Goal: Information Seeking & Learning: Find specific fact

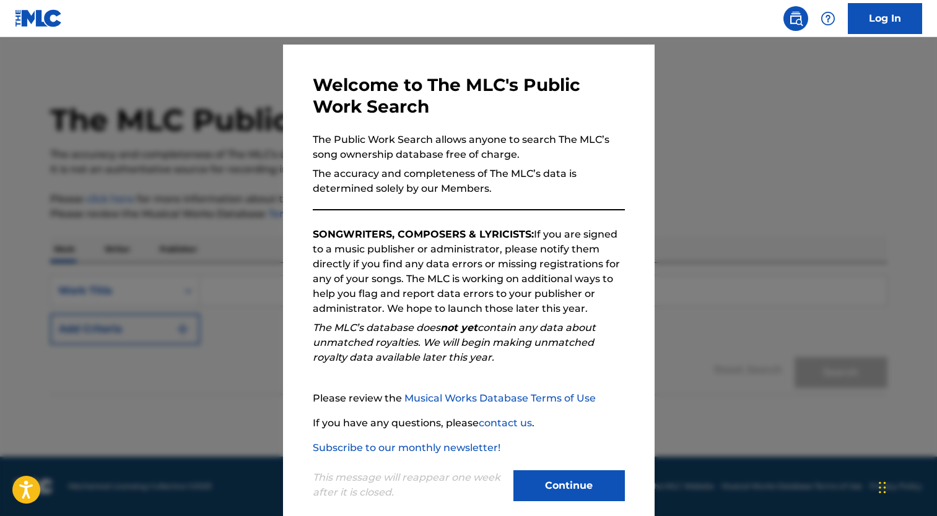
scroll to position [50, 0]
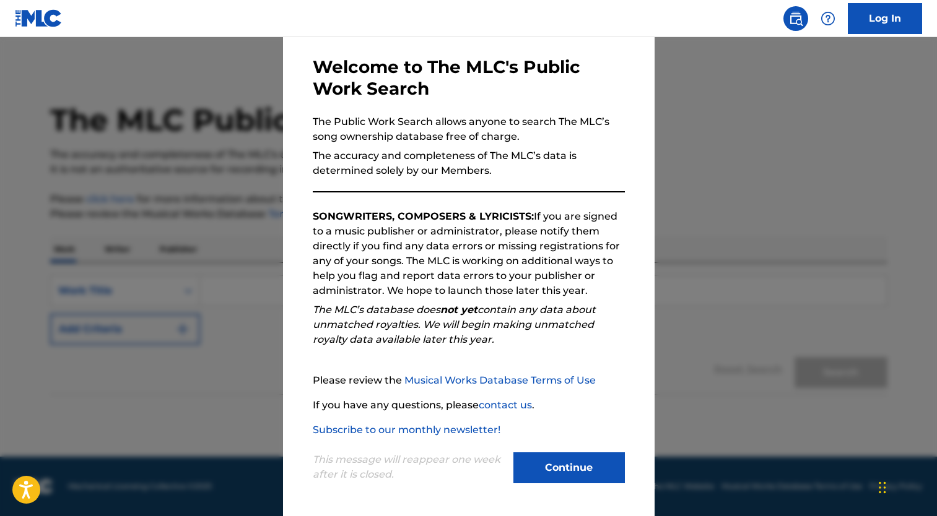
click at [550, 463] on button "Continue" at bounding box center [568, 468] width 111 height 31
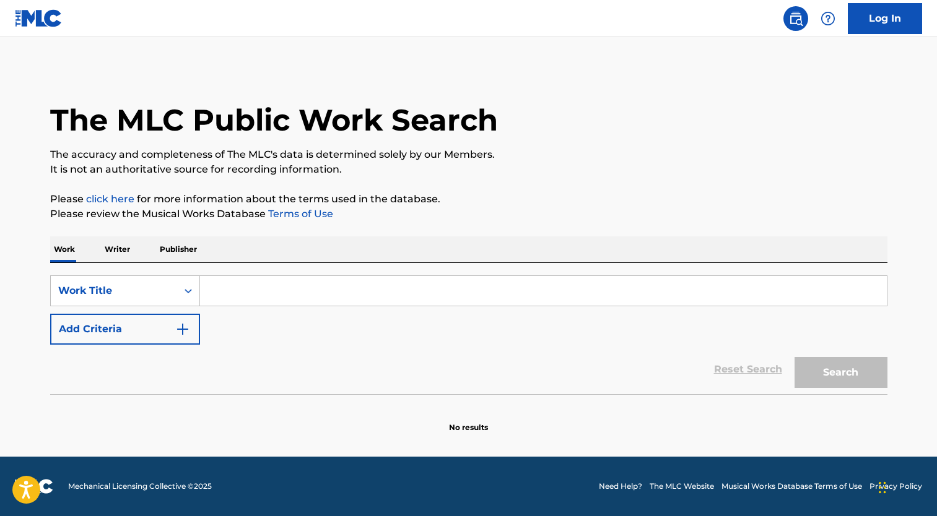
click at [259, 302] on input "Search Form" at bounding box center [543, 291] width 687 height 30
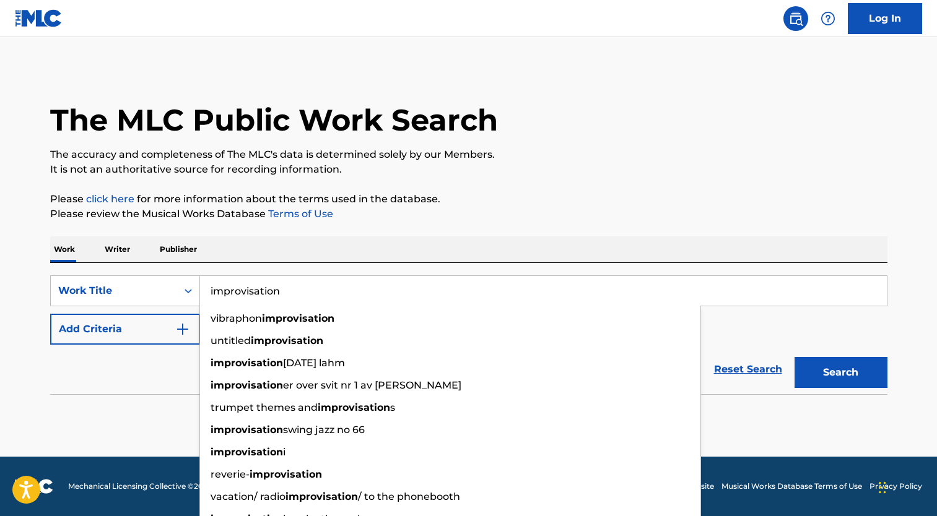
type input "improvisation"
click at [498, 129] on div "The MLC Public Work Search" at bounding box center [468, 113] width 837 height 90
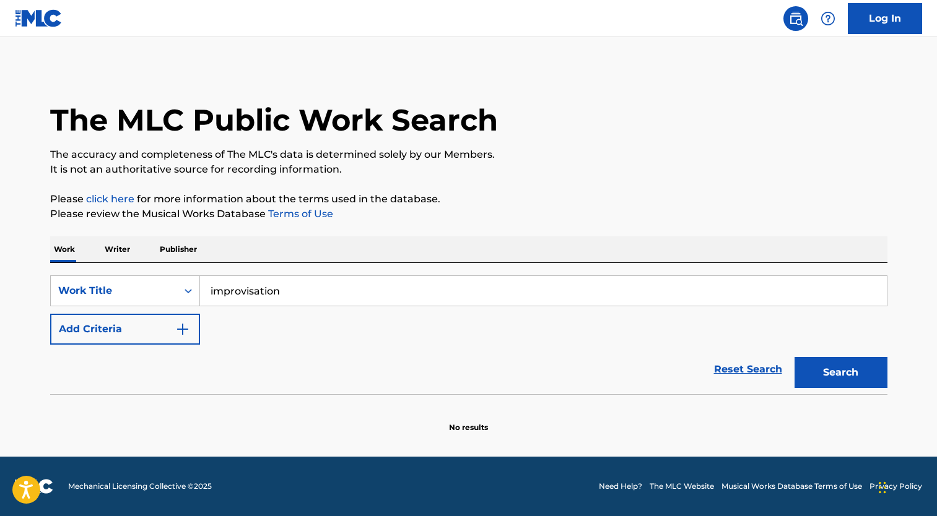
click at [96, 319] on button "Add Criteria" at bounding box center [125, 329] width 150 height 31
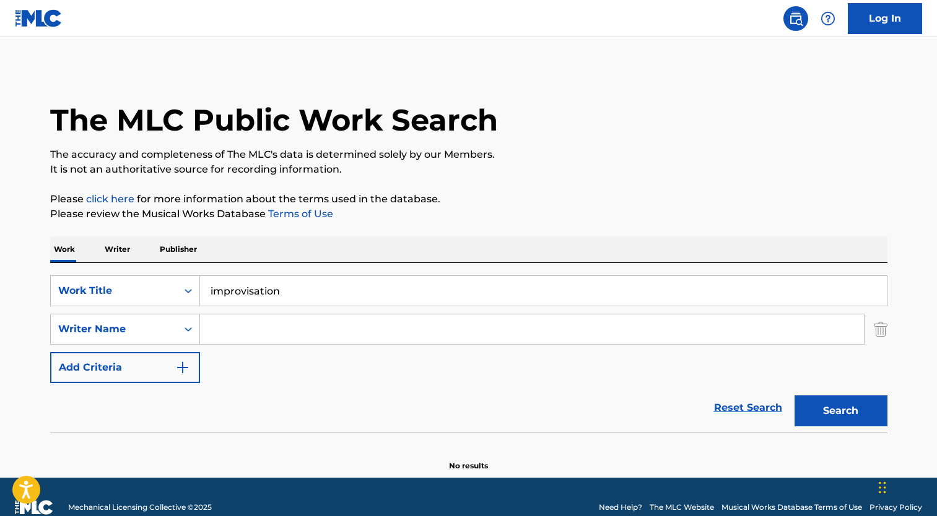
click at [214, 319] on input "Search Form" at bounding box center [532, 330] width 664 height 30
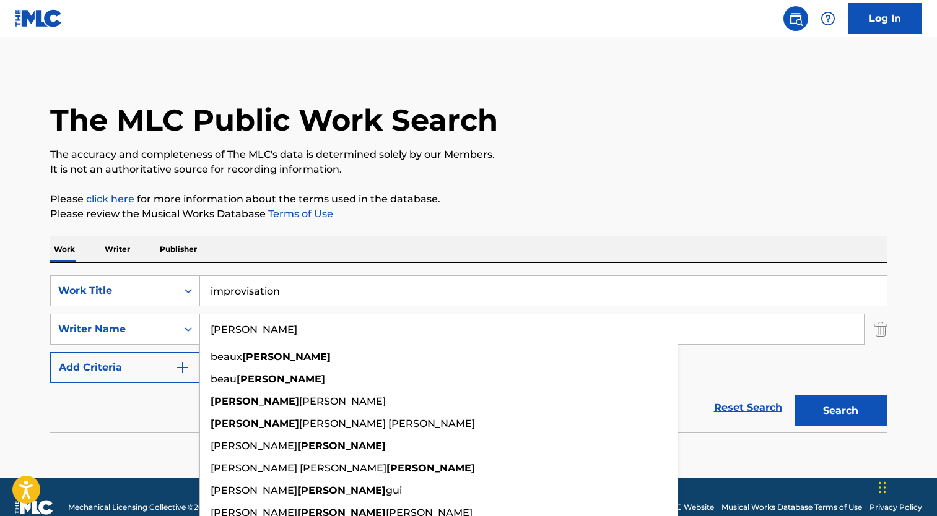
type input "[PERSON_NAME]"
click at [794, 396] on button "Search" at bounding box center [840, 411] width 93 height 31
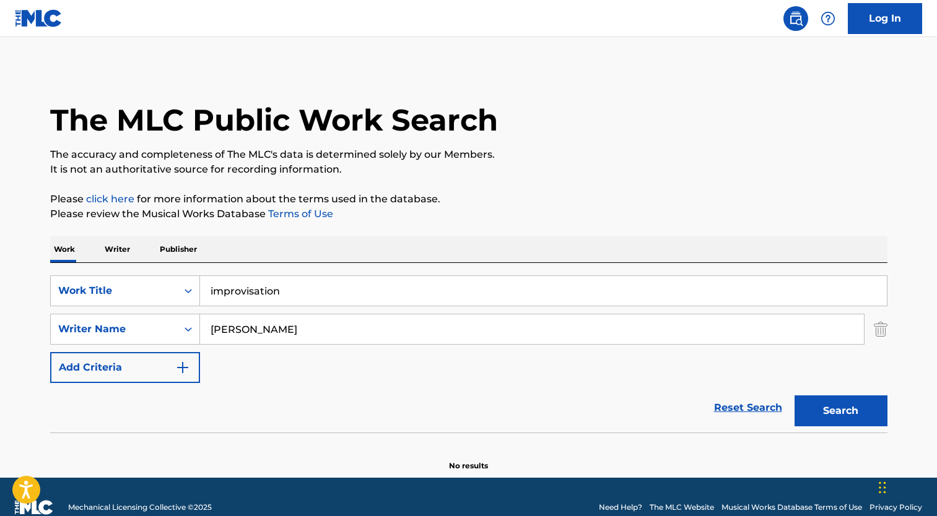
click at [856, 410] on button "Search" at bounding box center [840, 411] width 93 height 31
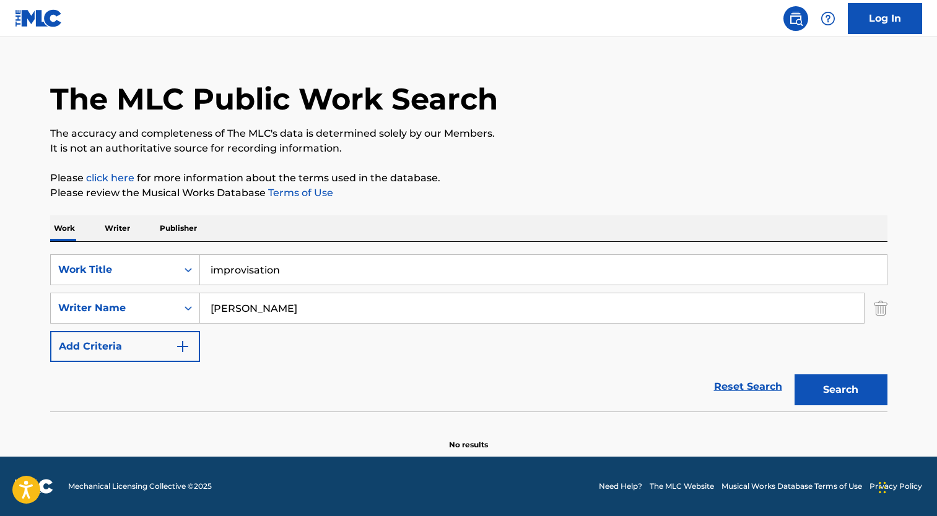
click at [847, 394] on button "Search" at bounding box center [840, 390] width 93 height 31
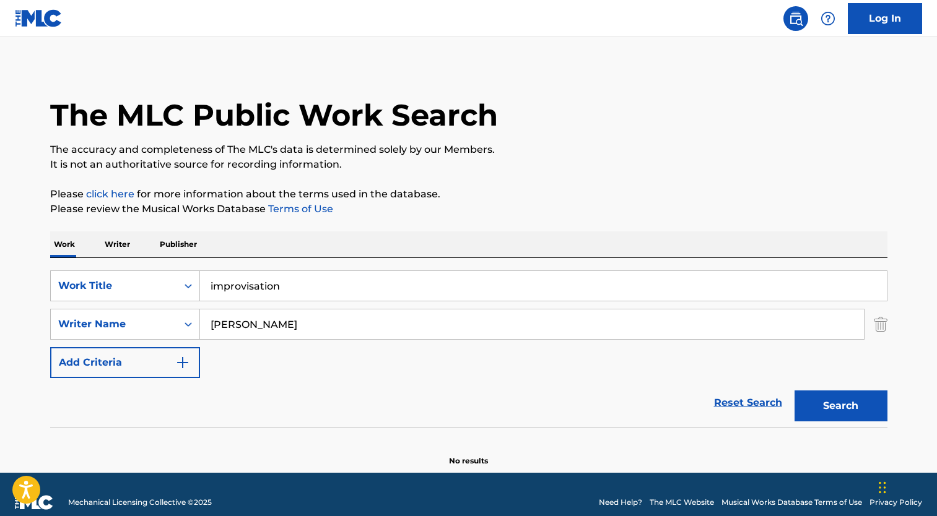
scroll to position [0, 0]
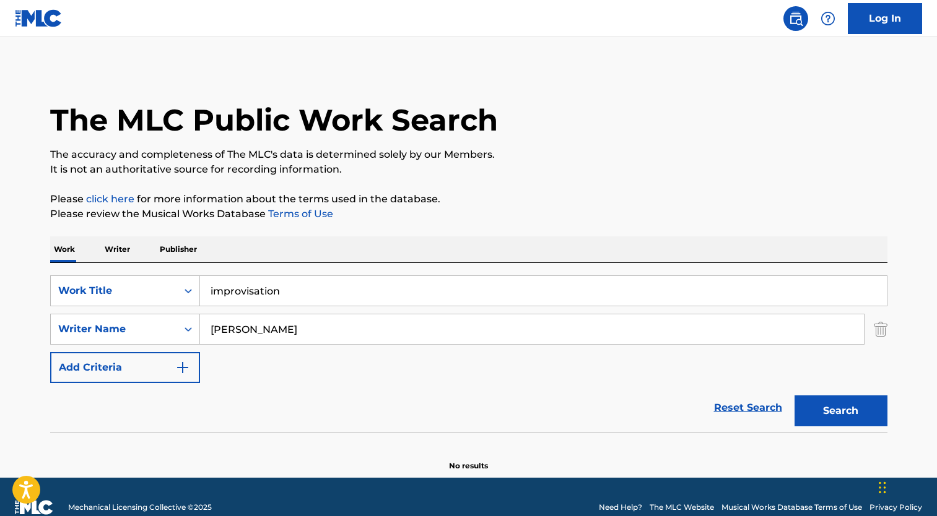
click at [332, 294] on input "improvisation" at bounding box center [543, 291] width 687 height 30
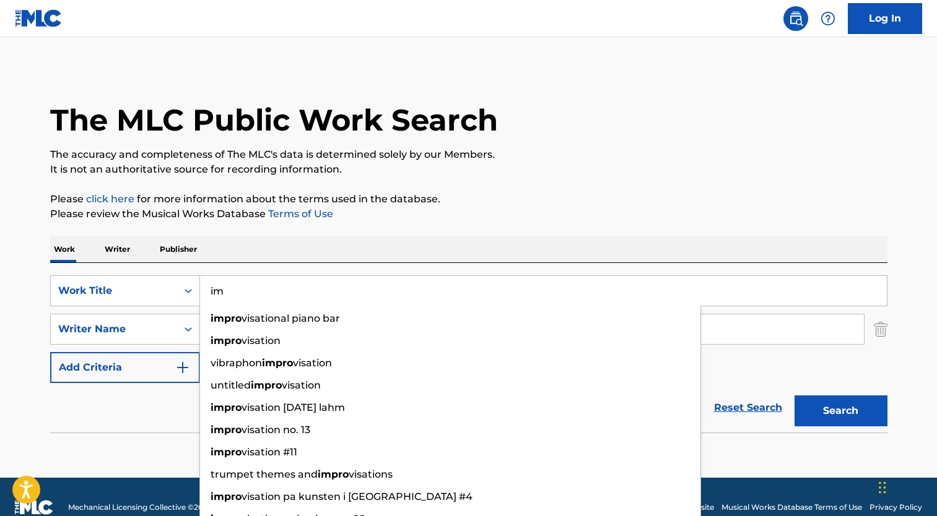
type input "i"
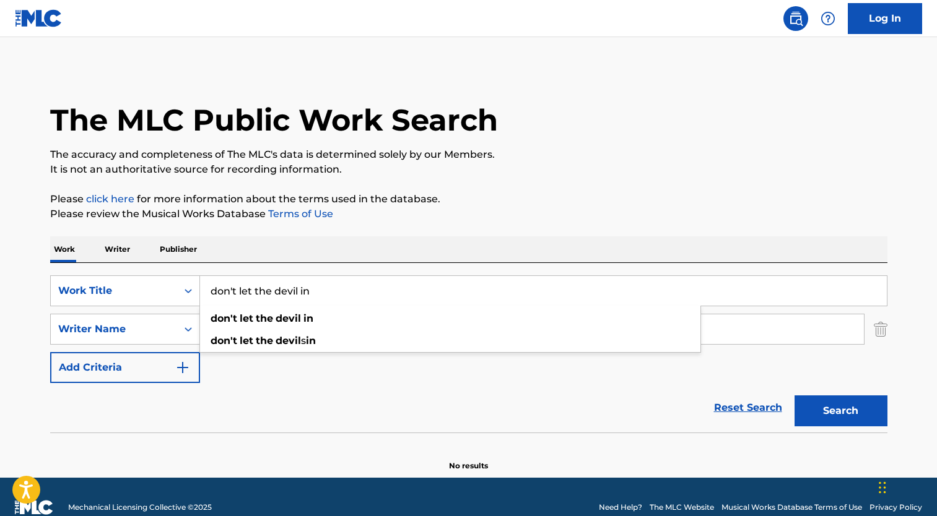
type input "don't let the devil in"
click at [414, 418] on div "Reset Search Search" at bounding box center [468, 408] width 837 height 50
click at [260, 334] on input "[PERSON_NAME]" at bounding box center [532, 330] width 664 height 30
click at [261, 332] on input "[PERSON_NAME]" at bounding box center [532, 330] width 664 height 30
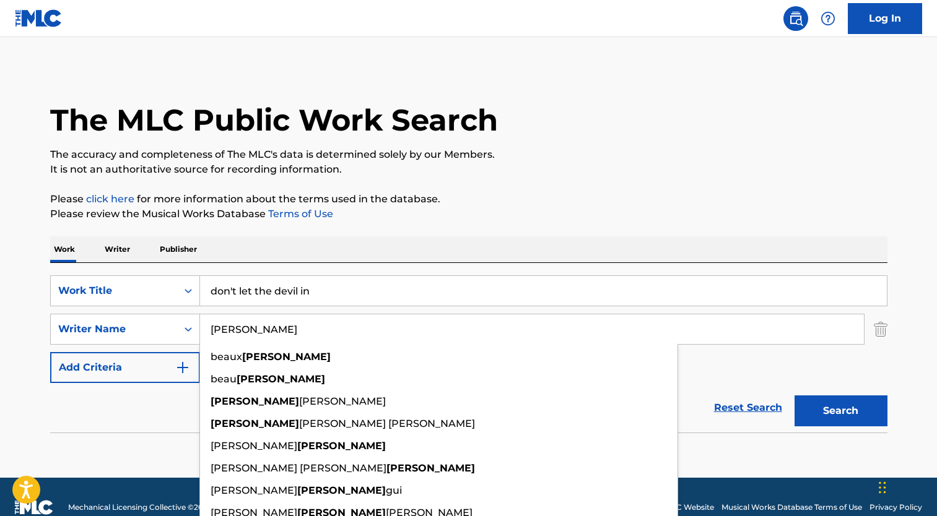
click at [261, 332] on input "[PERSON_NAME]" at bounding box center [532, 330] width 664 height 30
click at [233, 322] on input "[PERSON_NAME]" at bounding box center [532, 330] width 664 height 30
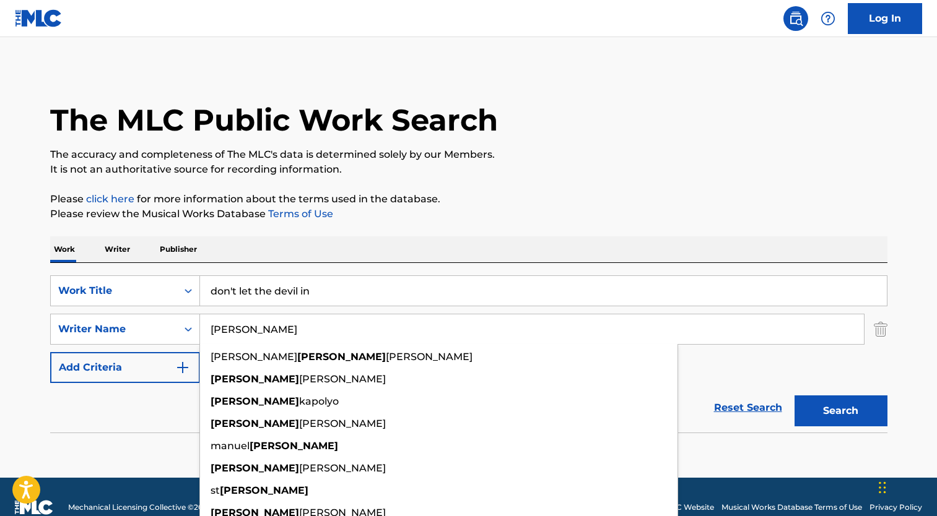
type input "[PERSON_NAME]"
click at [794, 396] on button "Search" at bounding box center [840, 411] width 93 height 31
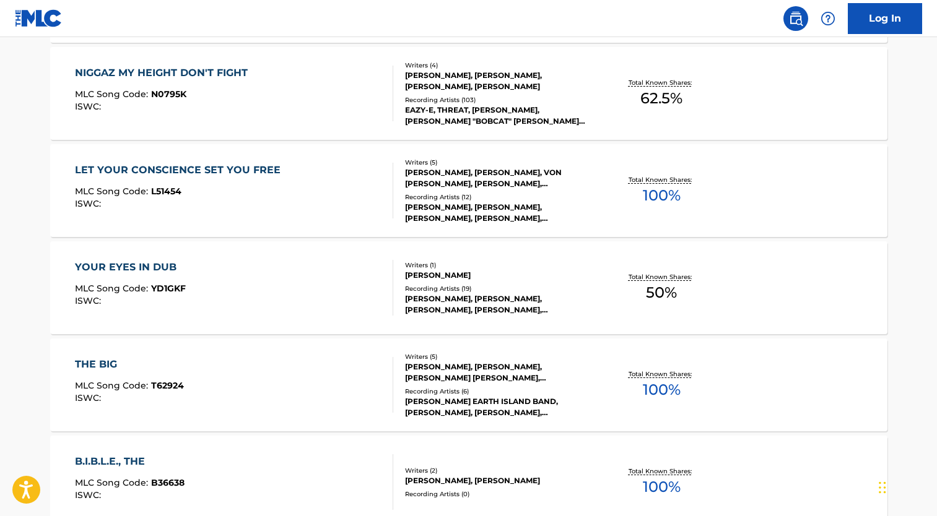
scroll to position [171, 0]
